Goal: Register for event/course

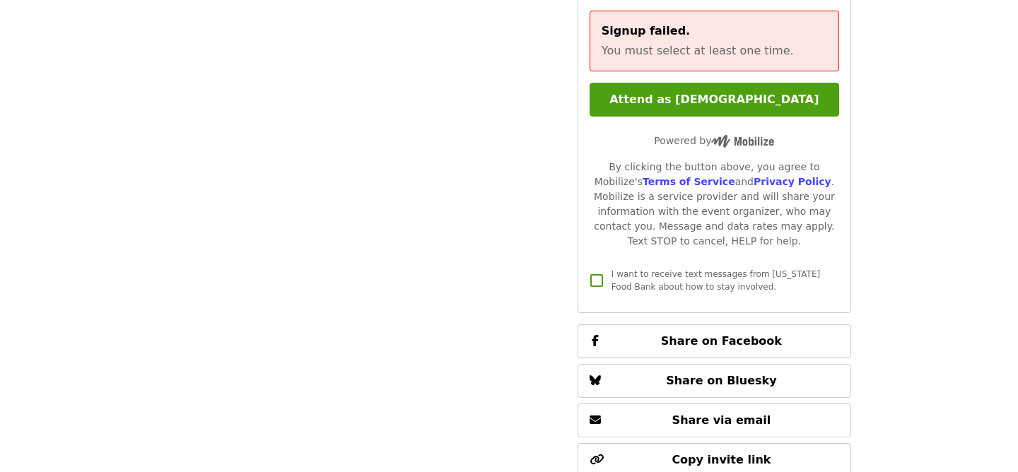
scroll to position [3542, 0]
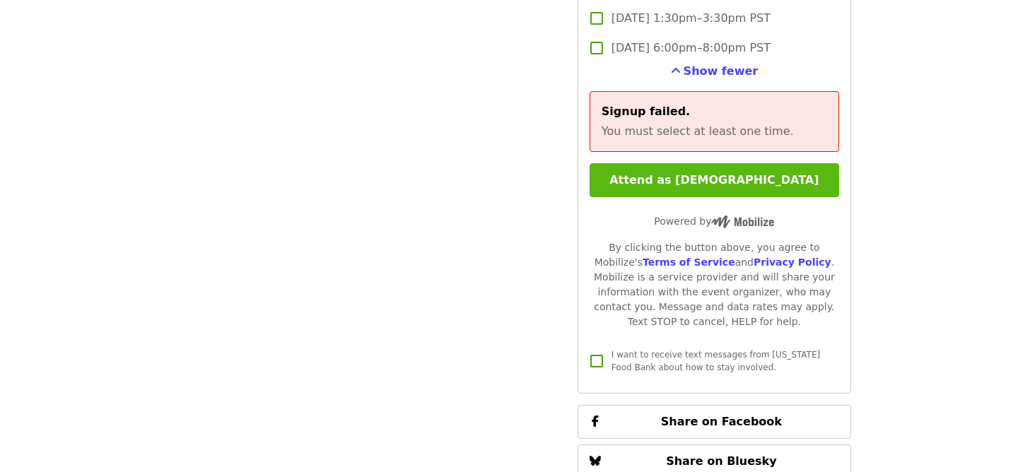
click at [702, 163] on button "Attend as [DEMOGRAPHIC_DATA]" at bounding box center [715, 180] width 250 height 34
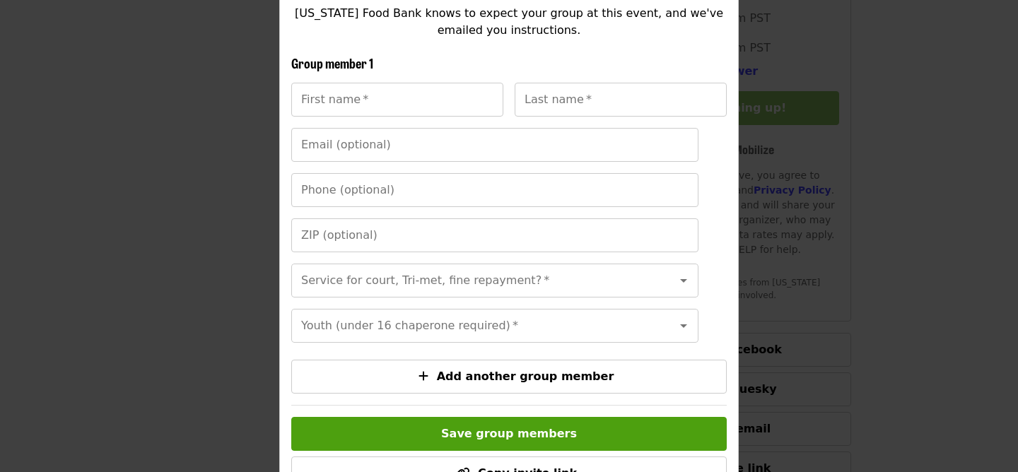
scroll to position [350, 0]
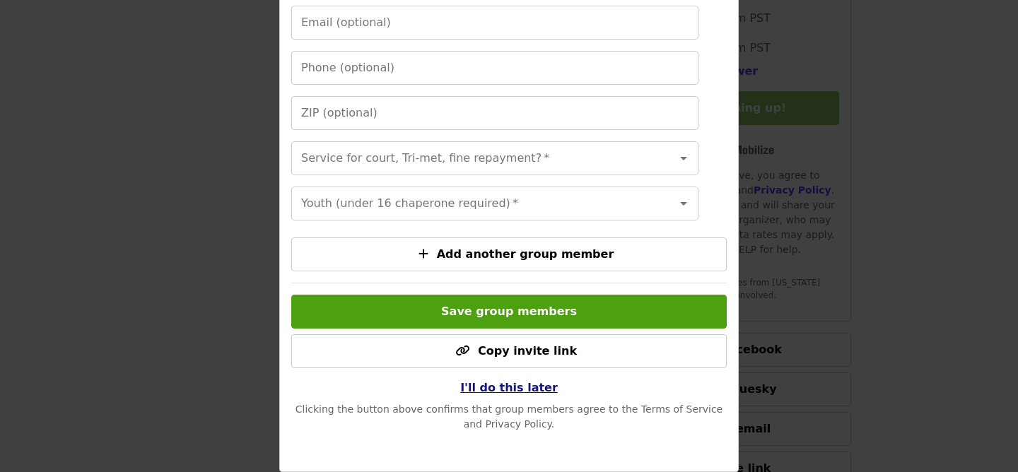
click at [523, 389] on span "I'll do this later" at bounding box center [509, 387] width 98 height 13
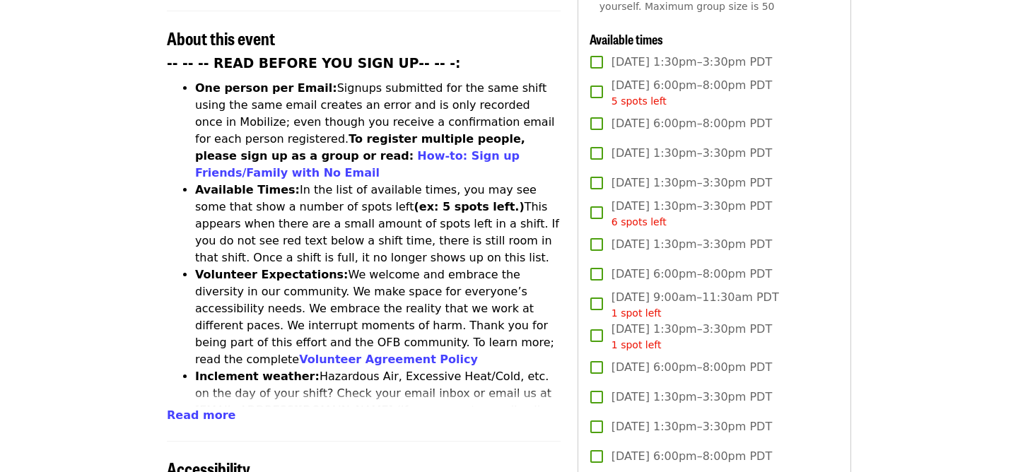
scroll to position [0, 0]
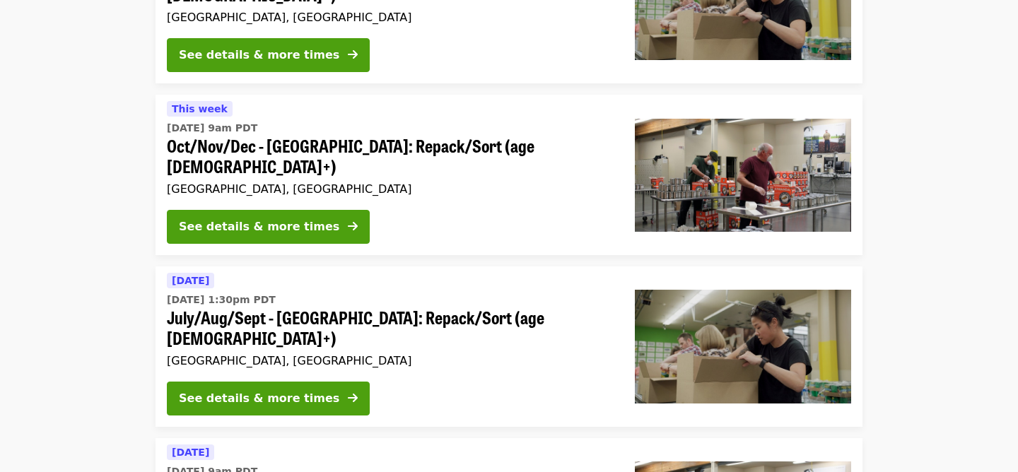
scroll to position [409, 0]
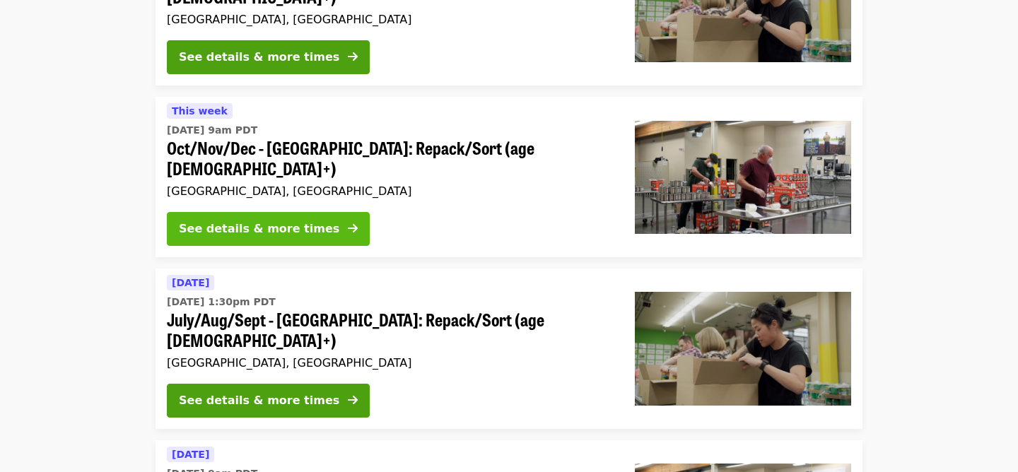
click at [231, 212] on button "See details & more times" at bounding box center [268, 229] width 203 height 34
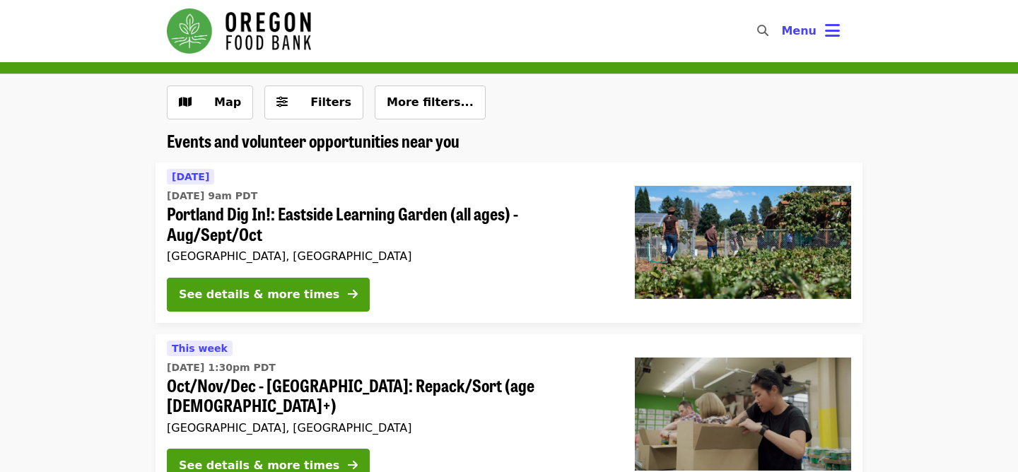
scroll to position [409, 0]
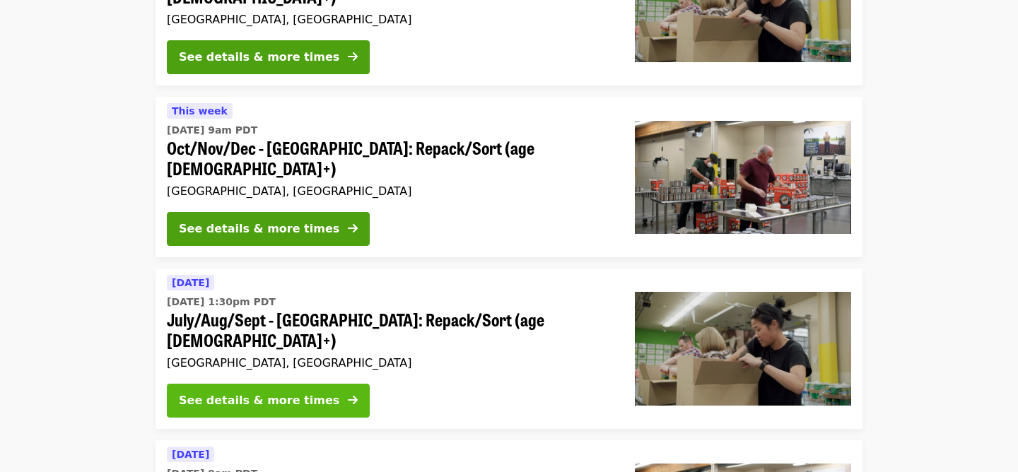
click at [264, 392] on div "See details & more times" at bounding box center [259, 400] width 161 height 17
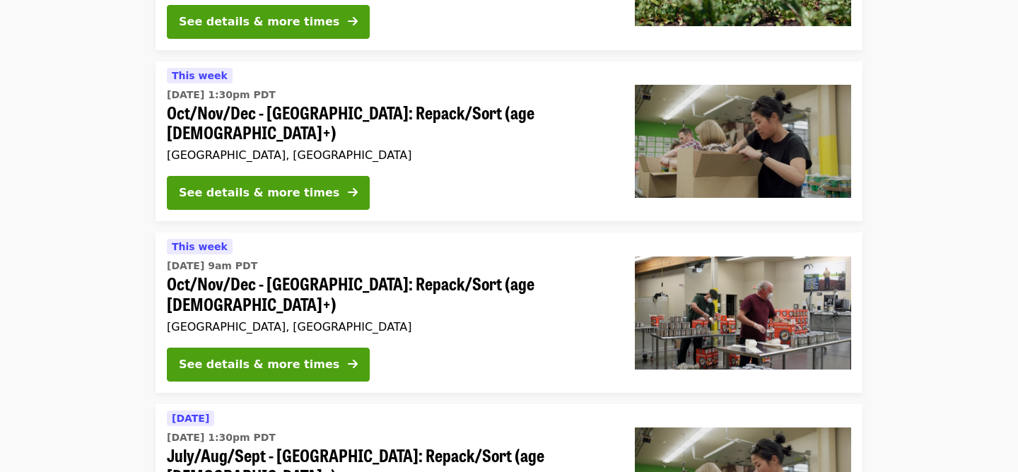
scroll to position [272, 0]
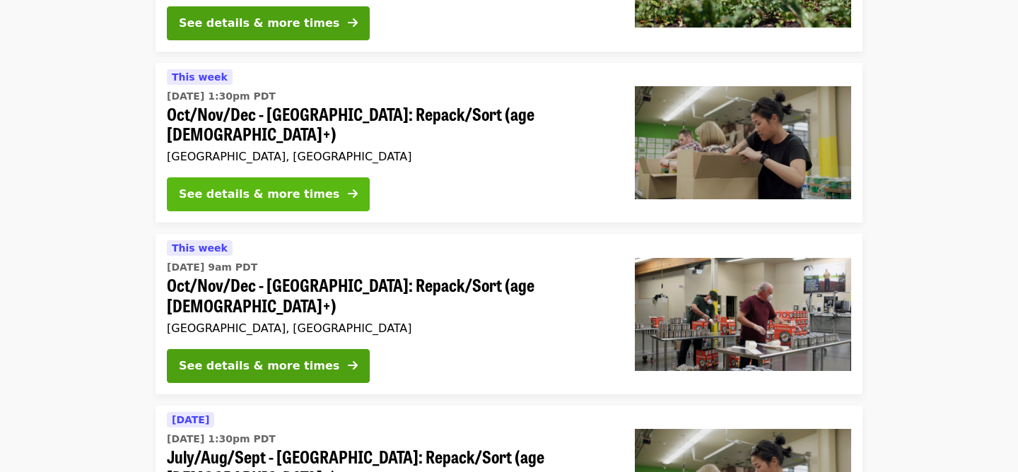
click at [232, 186] on div "See details & more times" at bounding box center [259, 194] width 161 height 17
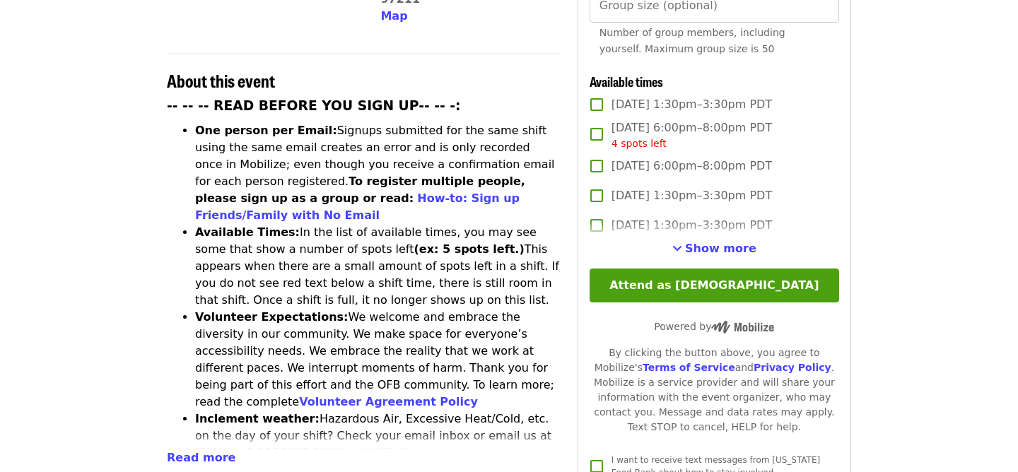
scroll to position [513, 0]
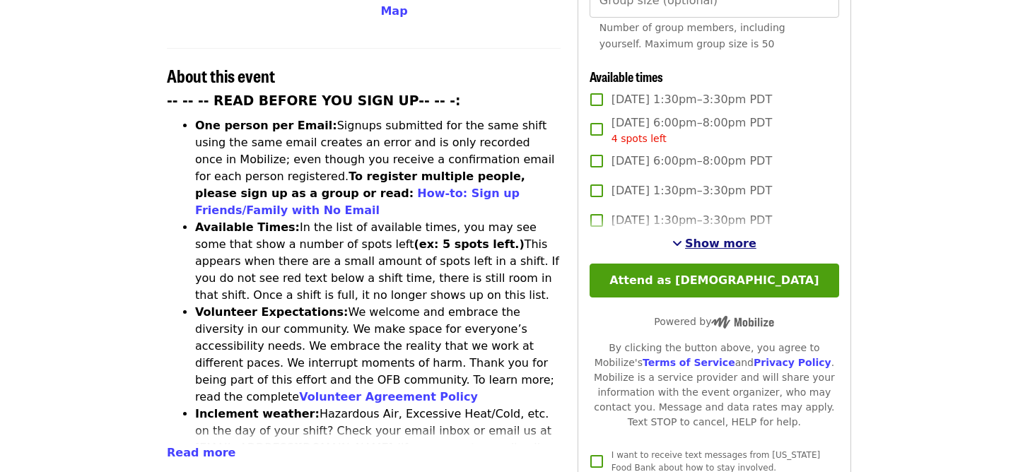
click at [701, 237] on span "Show more" at bounding box center [720, 243] width 71 height 13
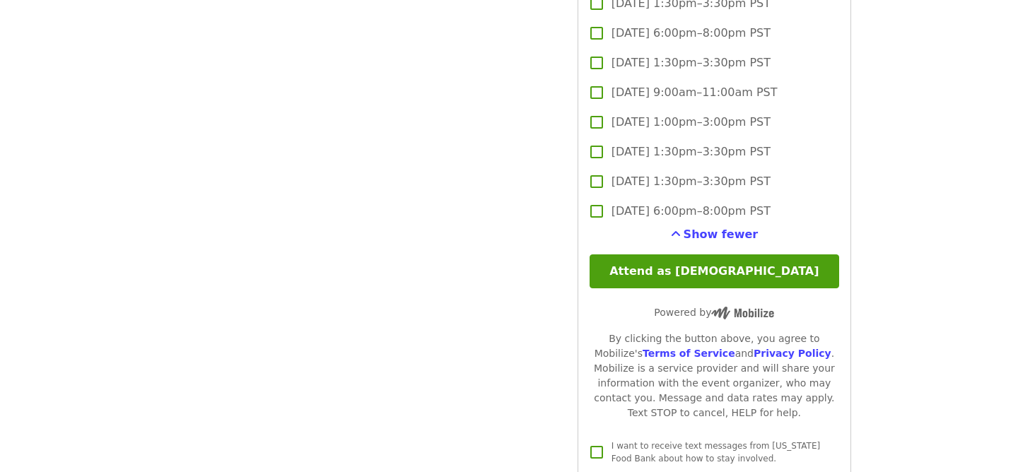
scroll to position [3160, 0]
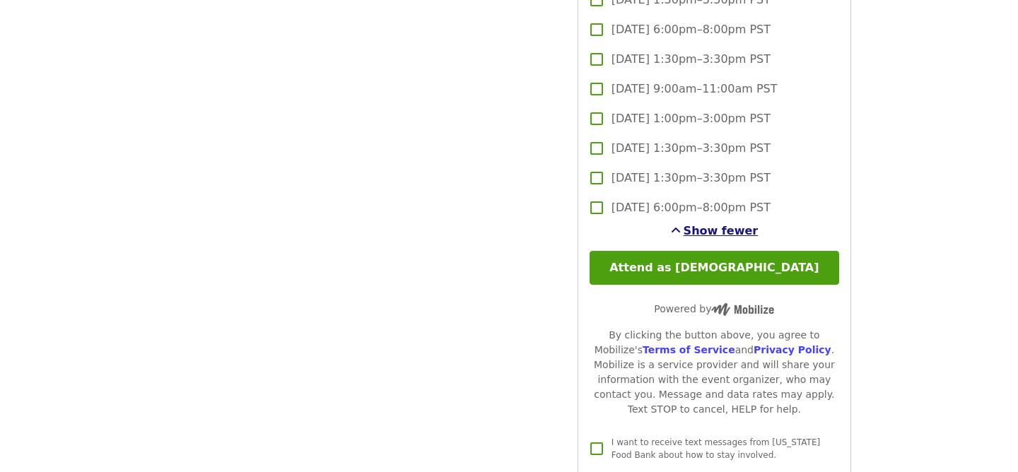
click at [711, 224] on span "Show fewer" at bounding box center [721, 230] width 75 height 13
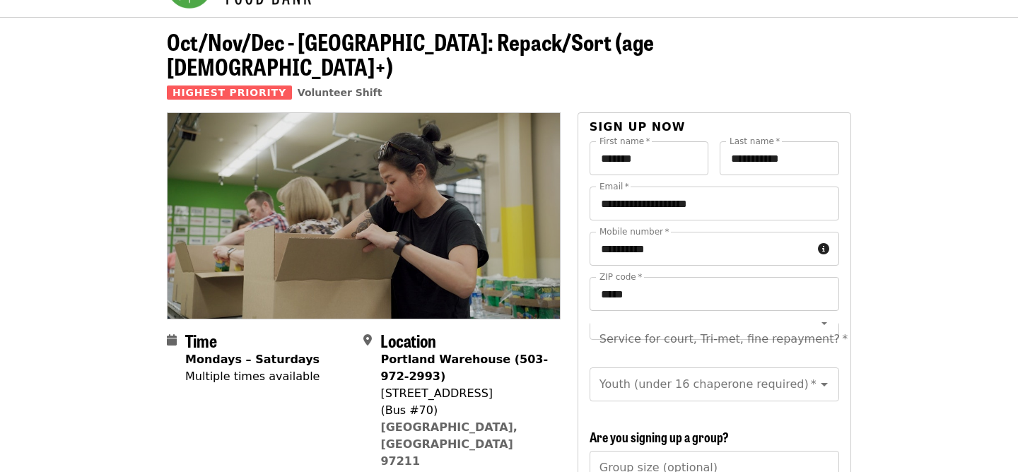
scroll to position [0, 0]
